Goal: Register for event/course: Sign up to attend an event or enroll in a course

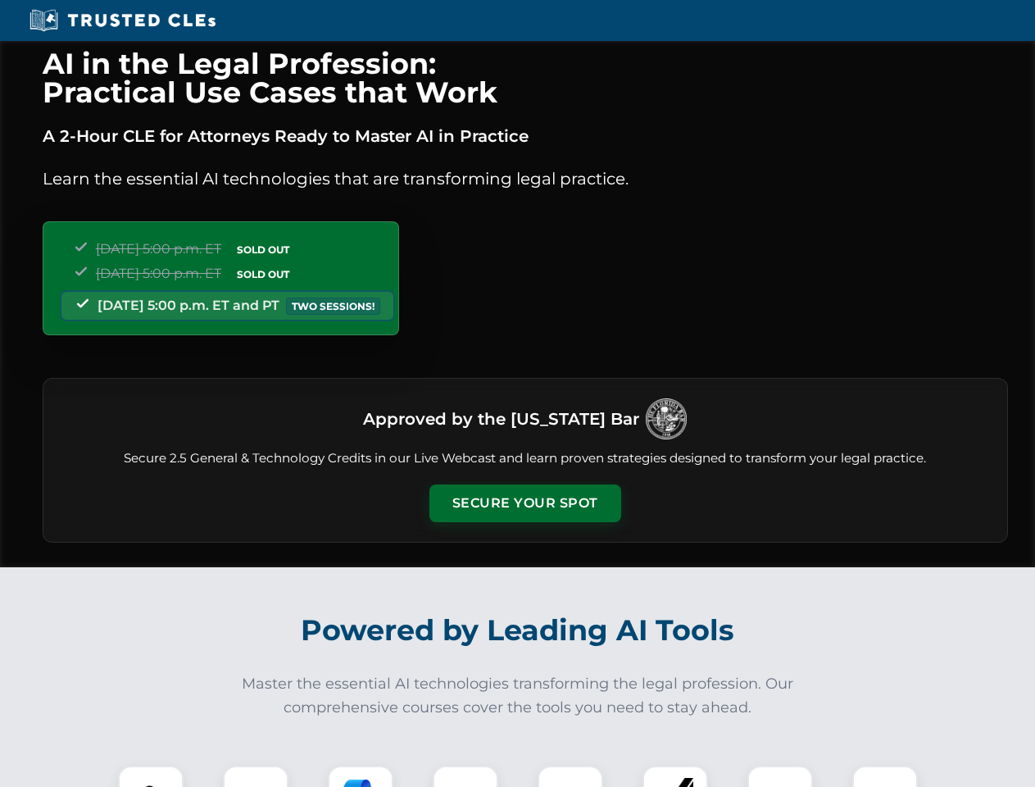
click at [525, 503] on button "Secure Your Spot" at bounding box center [526, 503] width 192 height 38
click at [151, 776] on img at bounding box center [151, 799] width 48 height 48
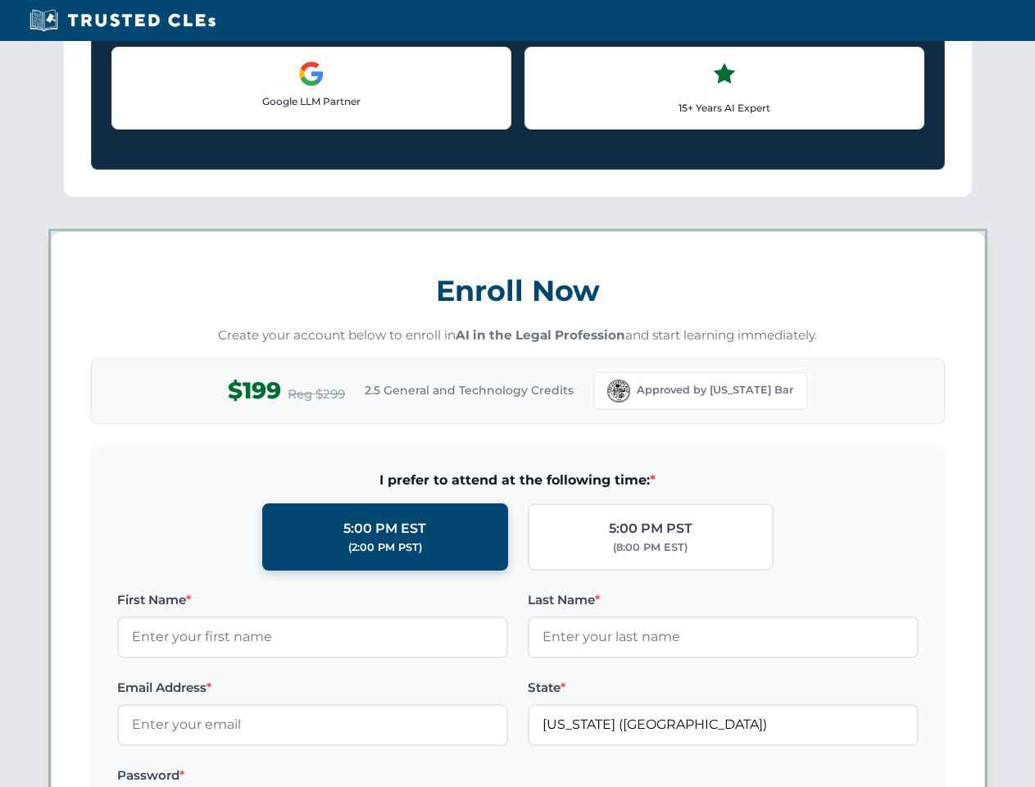
click at [361, 776] on label "Password *" at bounding box center [312, 776] width 391 height 20
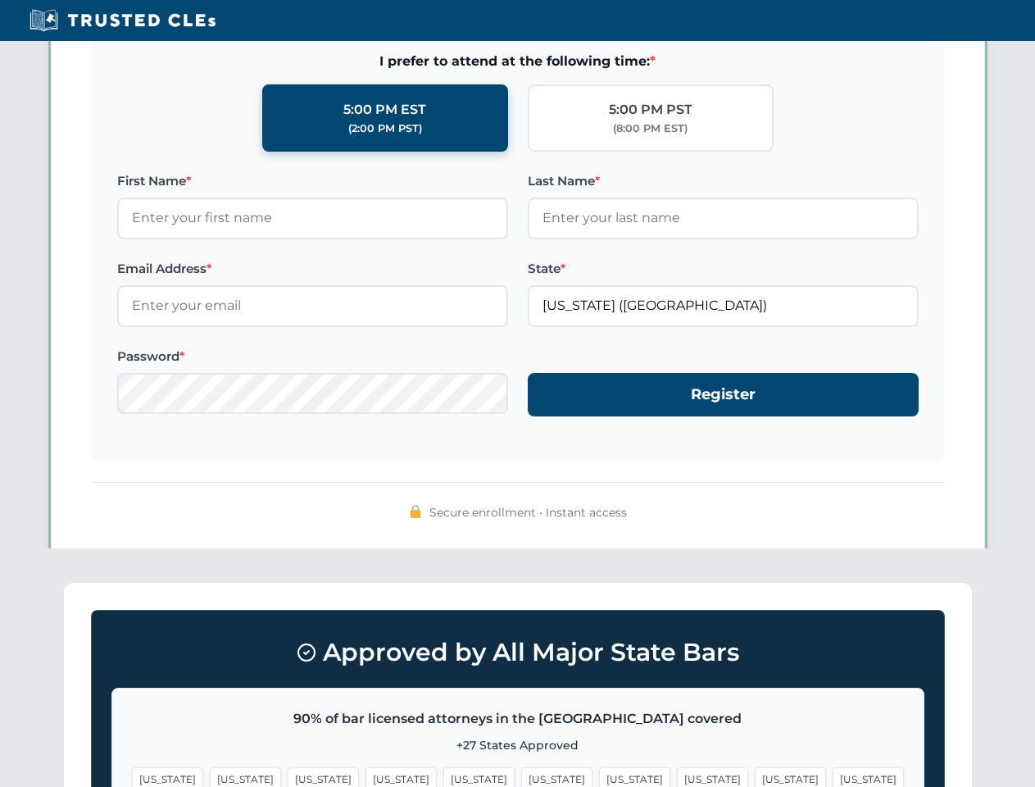
click at [755, 776] on span "[US_STATE]" at bounding box center [790, 779] width 71 height 24
